Goal: Obtain resource: Obtain resource

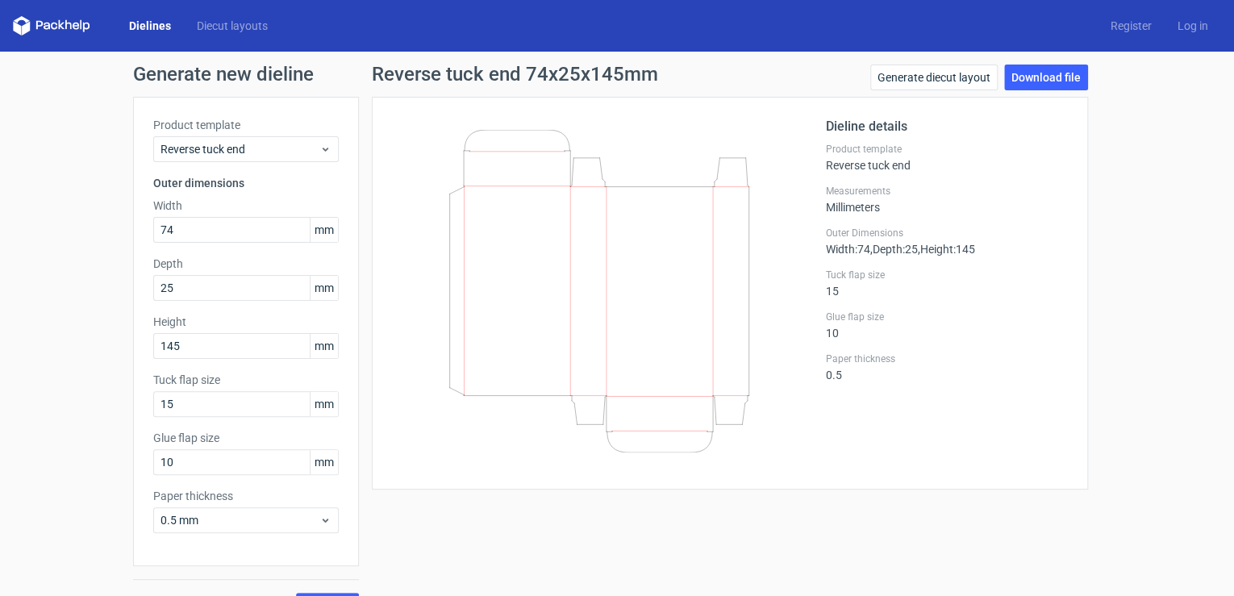
scroll to position [35, 0]
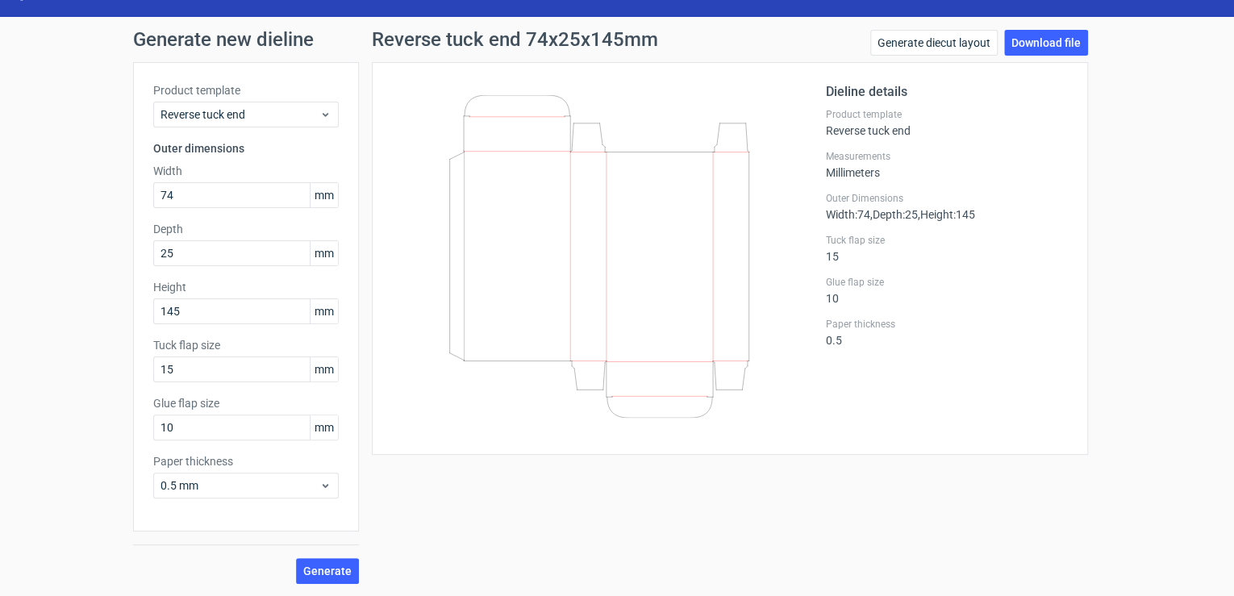
click at [140, 48] on h1 "Generate new dieline" at bounding box center [617, 39] width 968 height 19
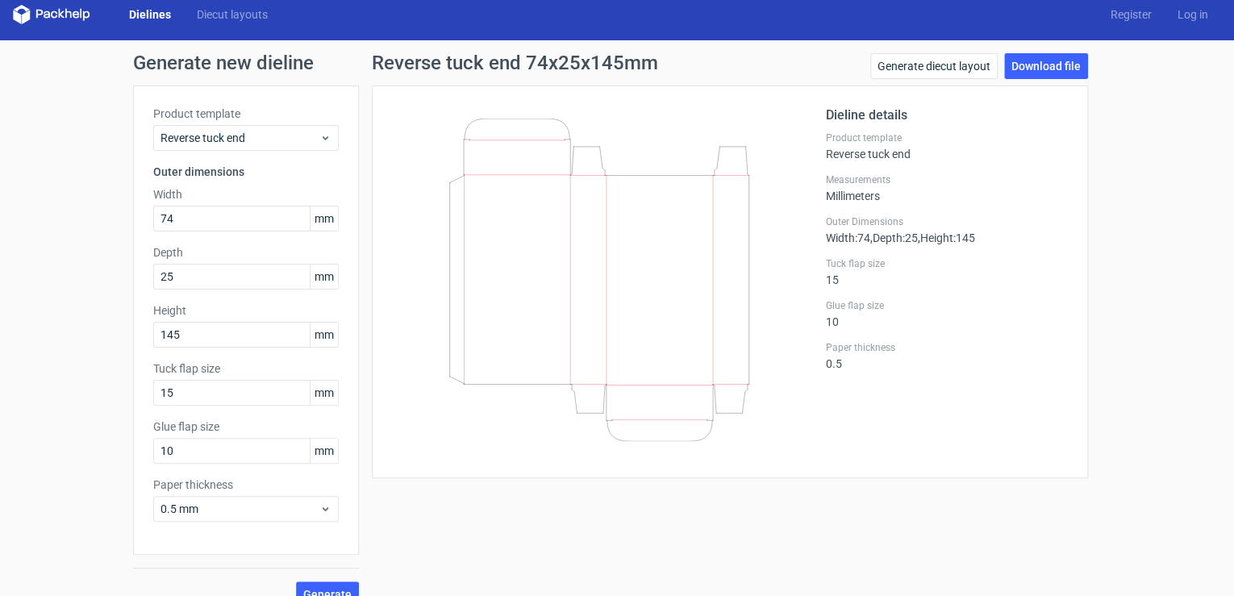
scroll to position [0, 0]
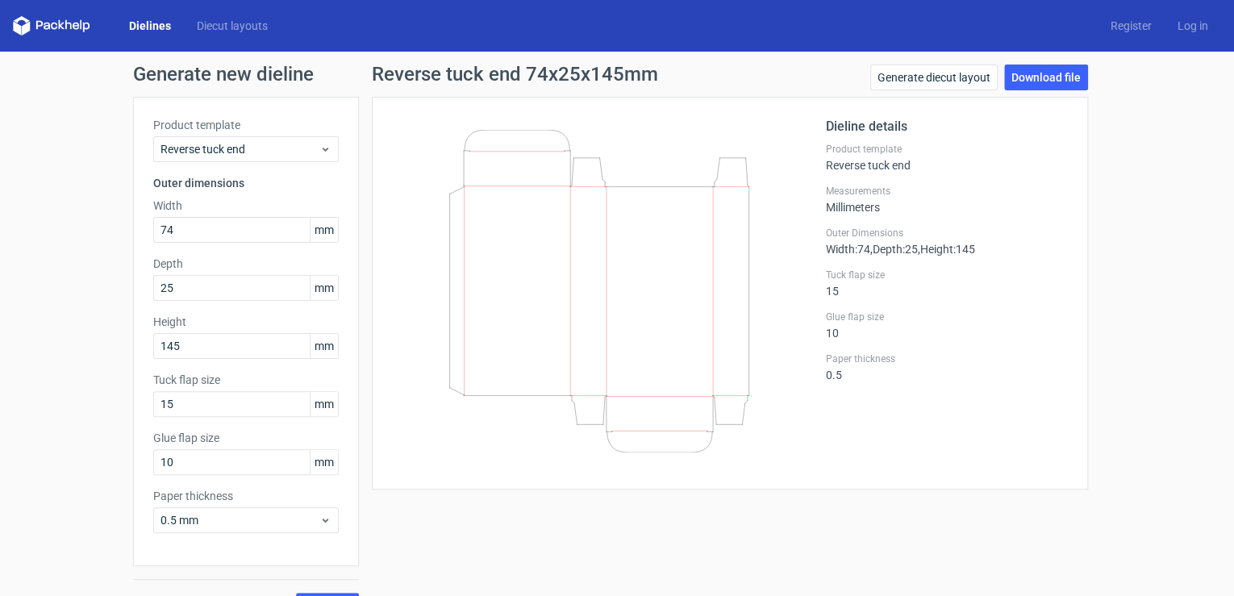
click at [146, 23] on link "Dielines" at bounding box center [150, 26] width 68 height 16
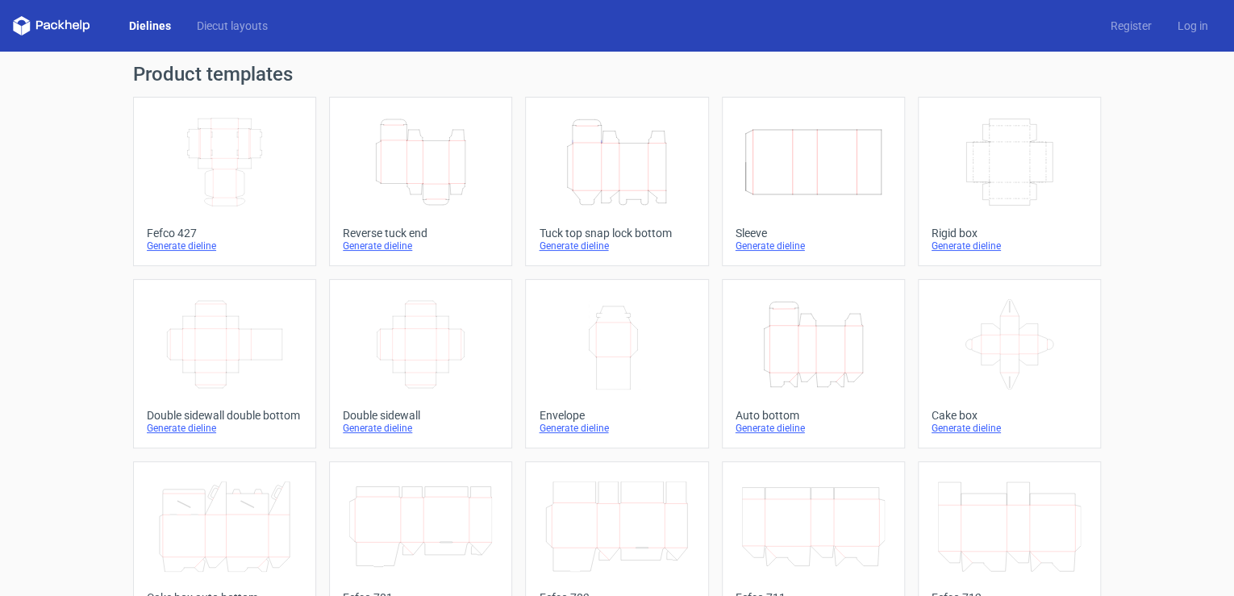
click at [575, 176] on icon "Height Depth Width" at bounding box center [616, 162] width 143 height 90
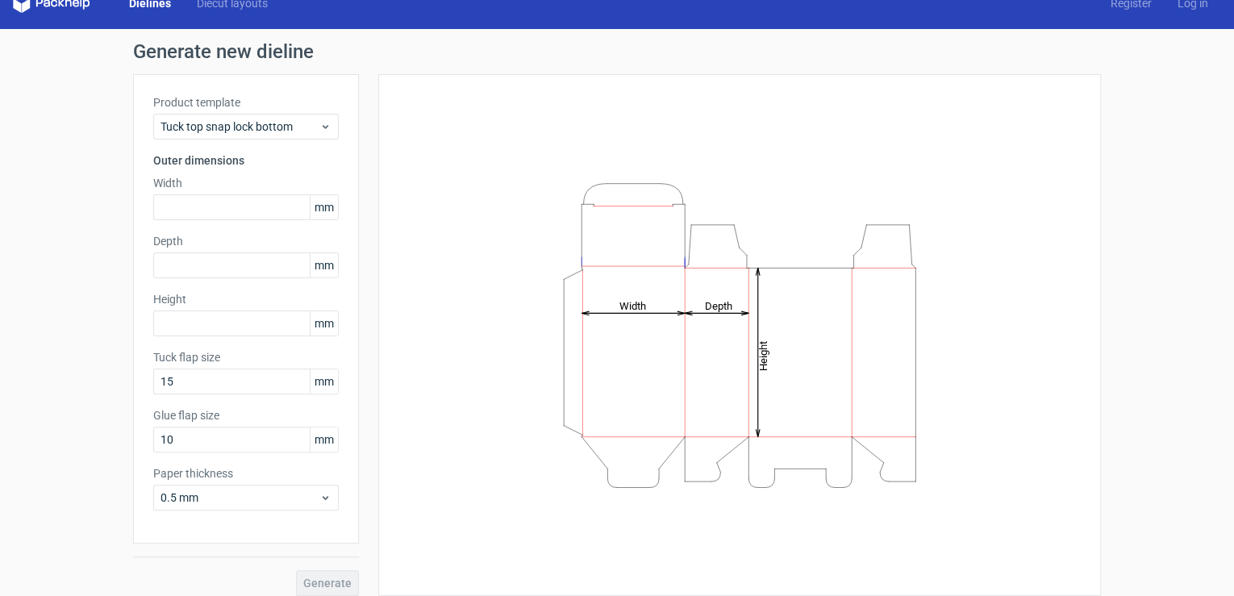
scroll to position [35, 0]
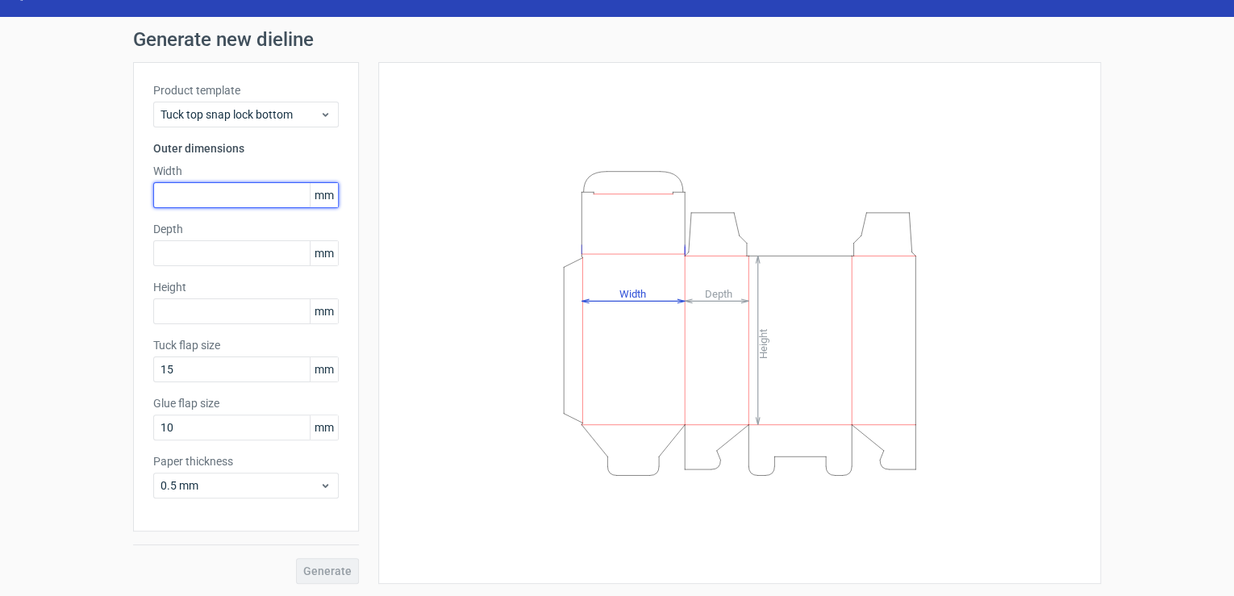
click at [216, 200] on input "text" at bounding box center [246, 195] width 186 height 26
type input "171"
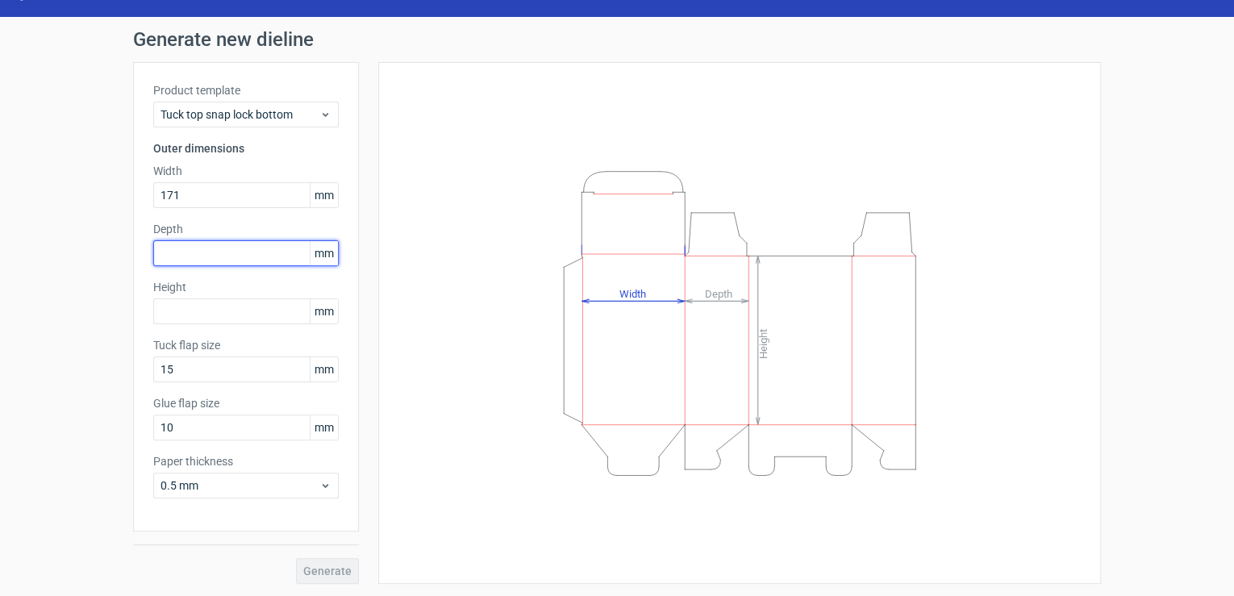
click at [234, 257] on input "text" at bounding box center [246, 253] width 186 height 26
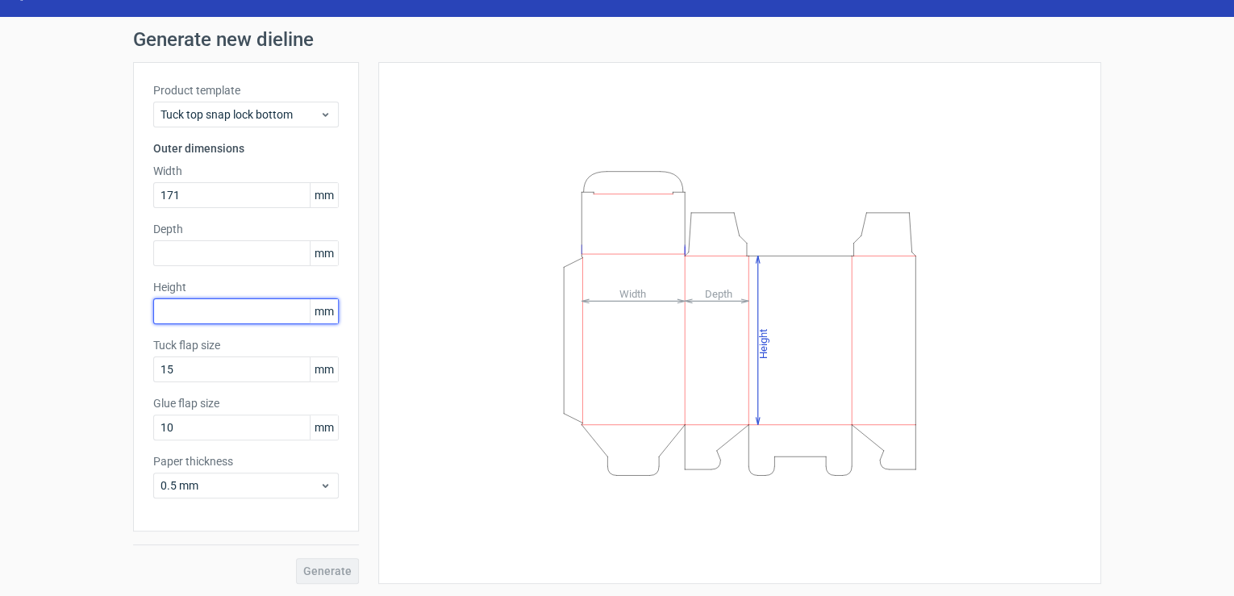
click at [245, 305] on input "text" at bounding box center [246, 312] width 186 height 26
type input "112"
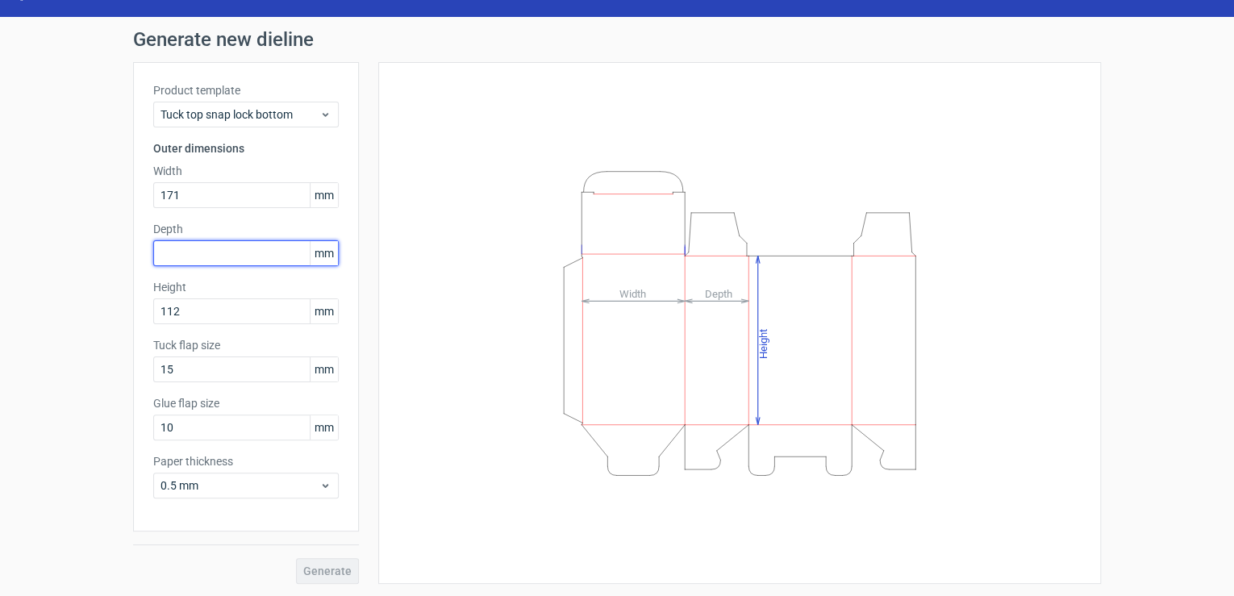
click at [256, 256] on input "text" at bounding box center [246, 253] width 186 height 26
type input "65"
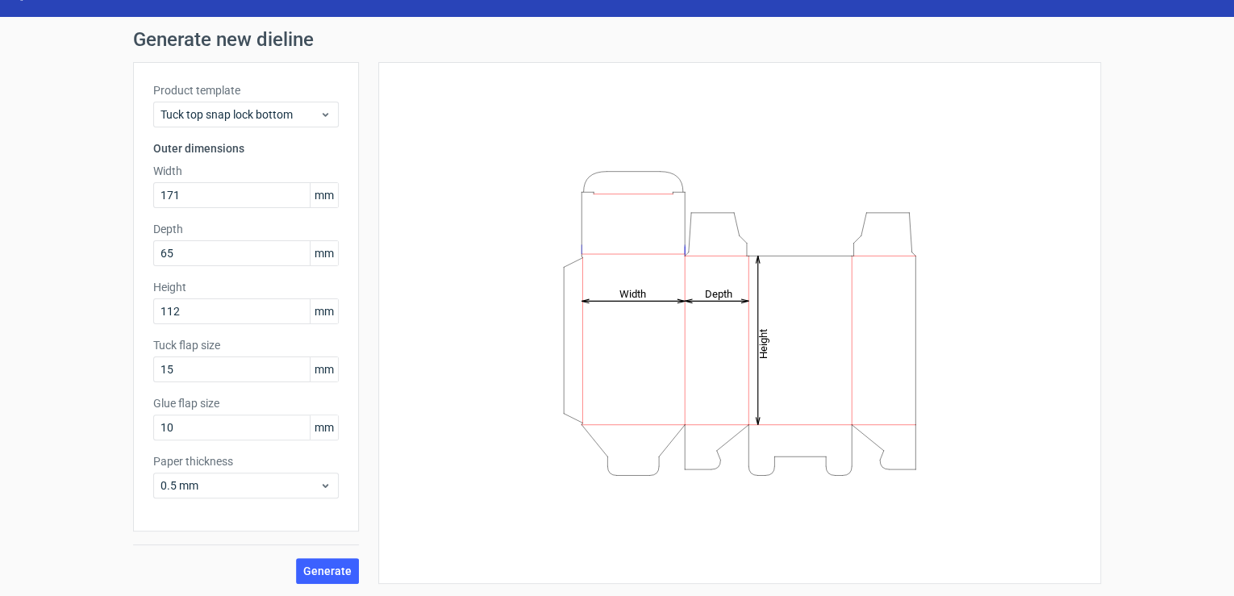
click at [339, 287] on div "Product template Tuck top snap lock bottom Outer dimensions Width 171 mm Depth …" at bounding box center [246, 297] width 226 height 470
click at [330, 567] on span "Generate" at bounding box center [327, 571] width 48 height 11
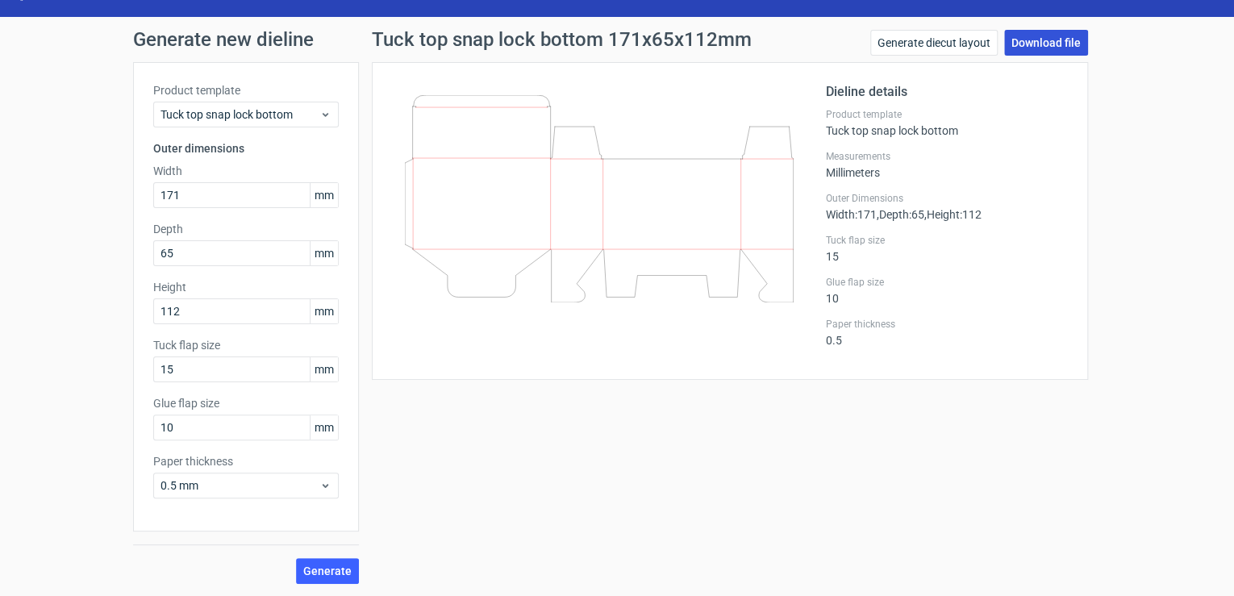
click at [1067, 46] on link "Download file" at bounding box center [1046, 43] width 84 height 26
